Goal: Information Seeking & Learning: Learn about a topic

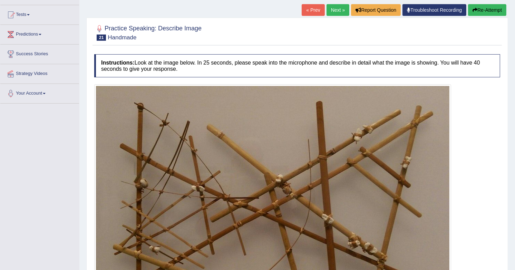
click at [332, 10] on link "Next »" at bounding box center [338, 10] width 23 height 12
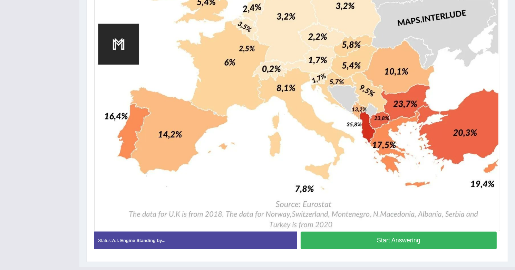
scroll to position [444, 0]
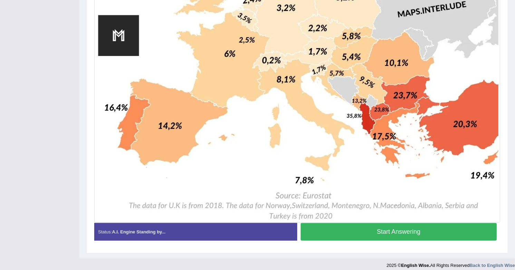
click at [458, 236] on button "Start Answering" at bounding box center [399, 232] width 196 height 18
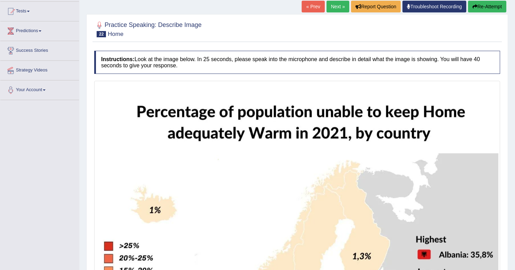
scroll to position [0, 0]
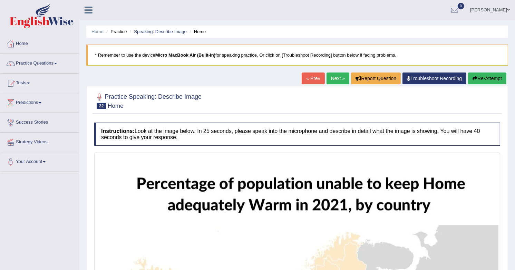
click at [339, 72] on link "Next »" at bounding box center [338, 78] width 23 height 12
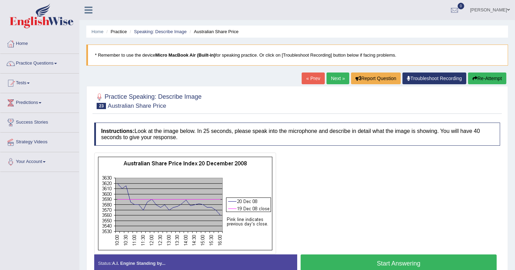
scroll to position [92, 0]
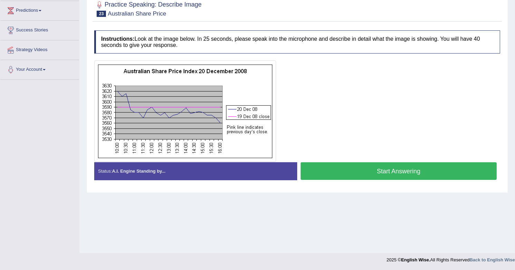
click at [378, 174] on button "Start Answering" at bounding box center [399, 171] width 196 height 18
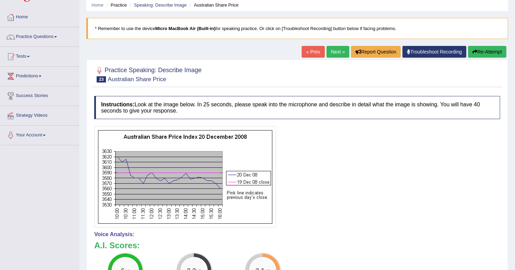
scroll to position [0, 0]
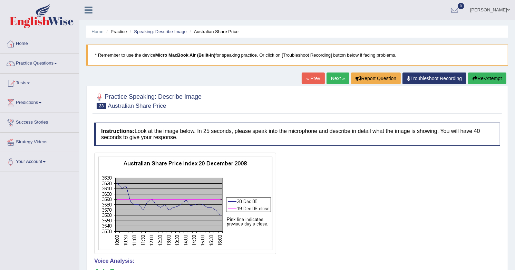
click at [331, 74] on link "Next »" at bounding box center [338, 78] width 23 height 12
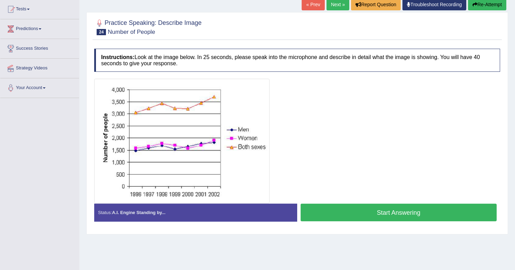
scroll to position [75, 0]
